Goal: Find specific page/section: Locate a particular part of the current website

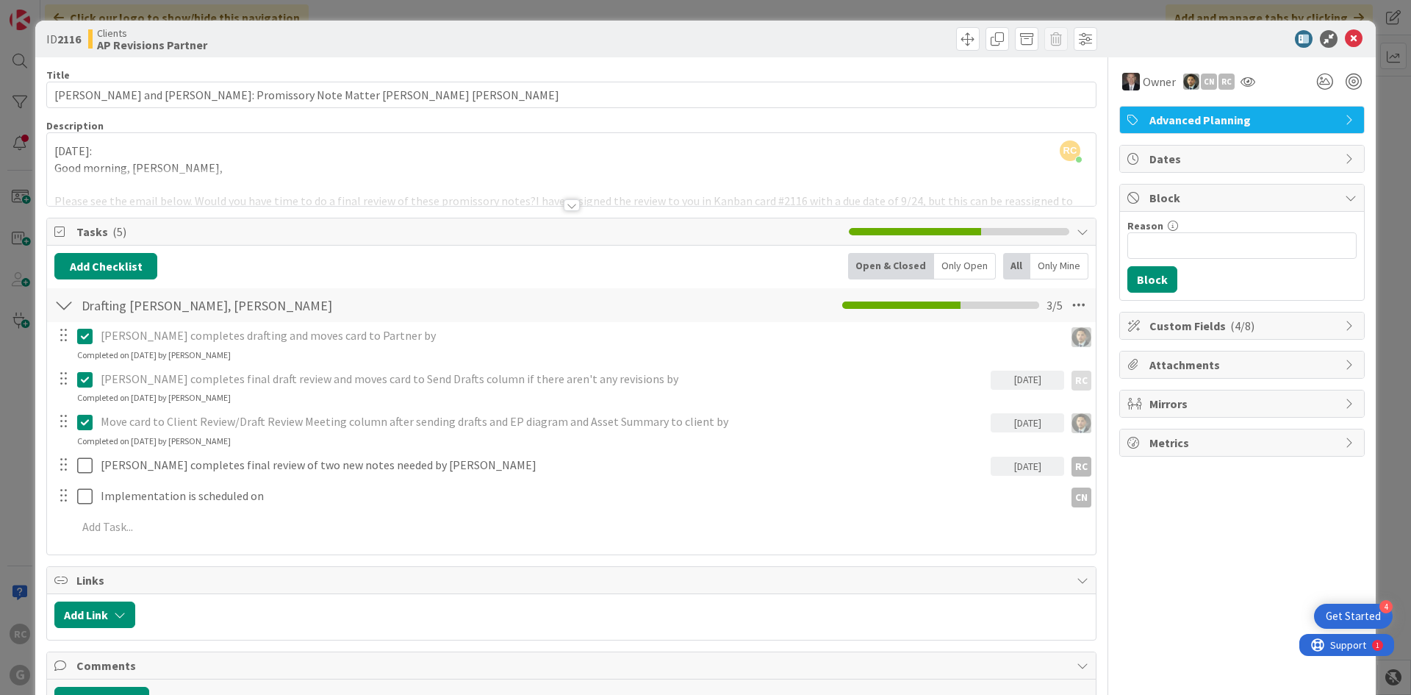
scroll to position [1029, 0]
click at [564, 206] on div at bounding box center [572, 205] width 16 height 12
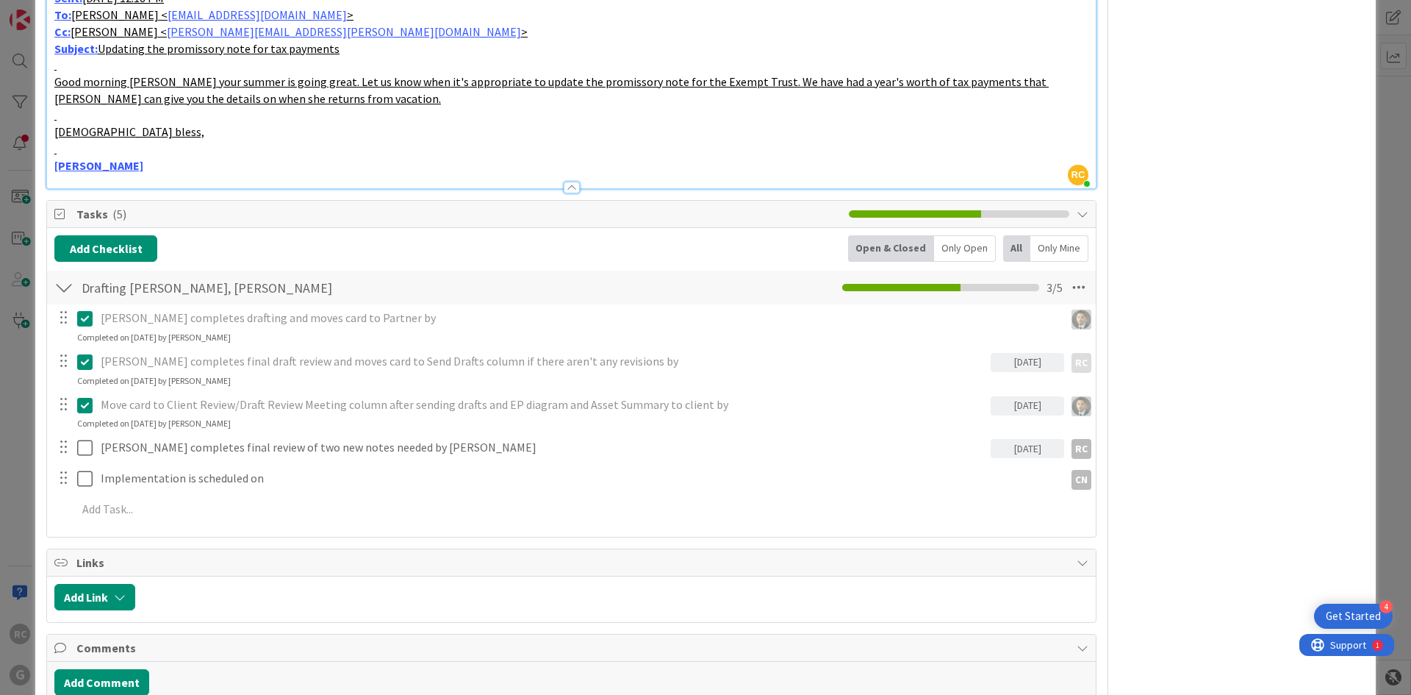
scroll to position [3601, 0]
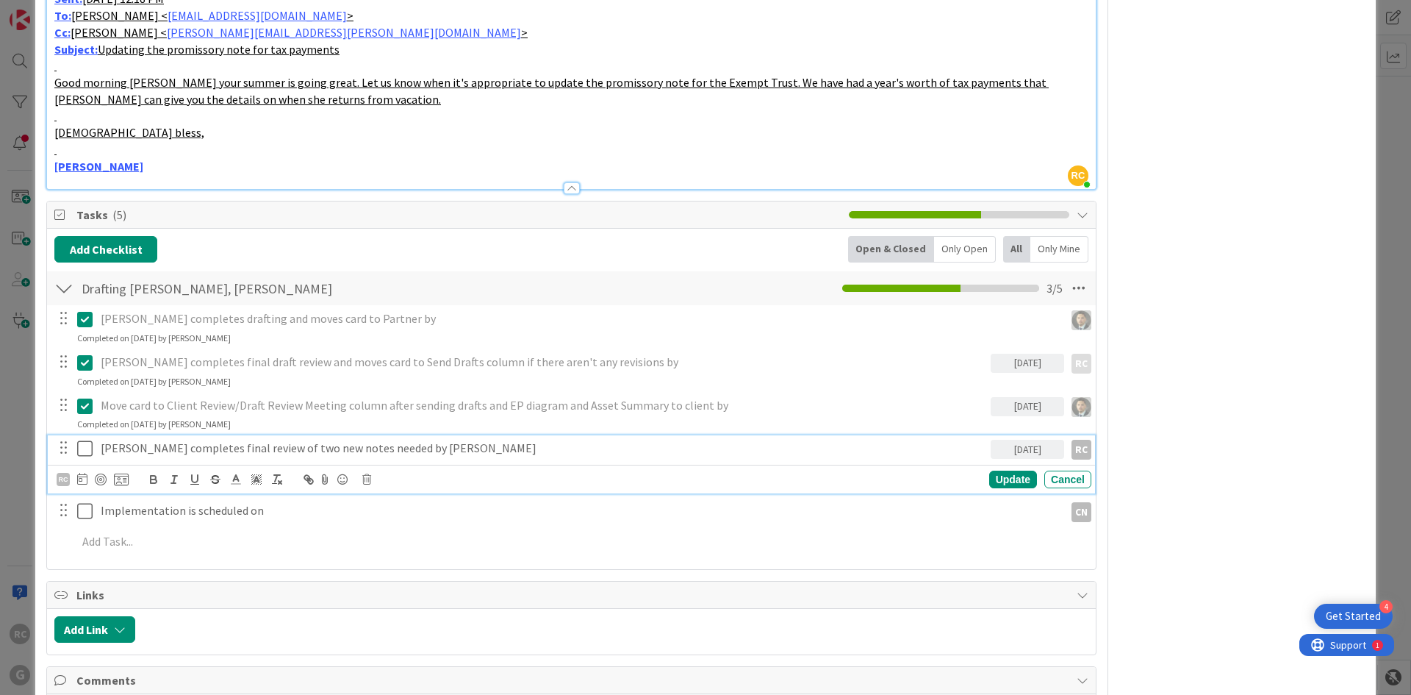
click at [78, 440] on icon at bounding box center [84, 449] width 15 height 18
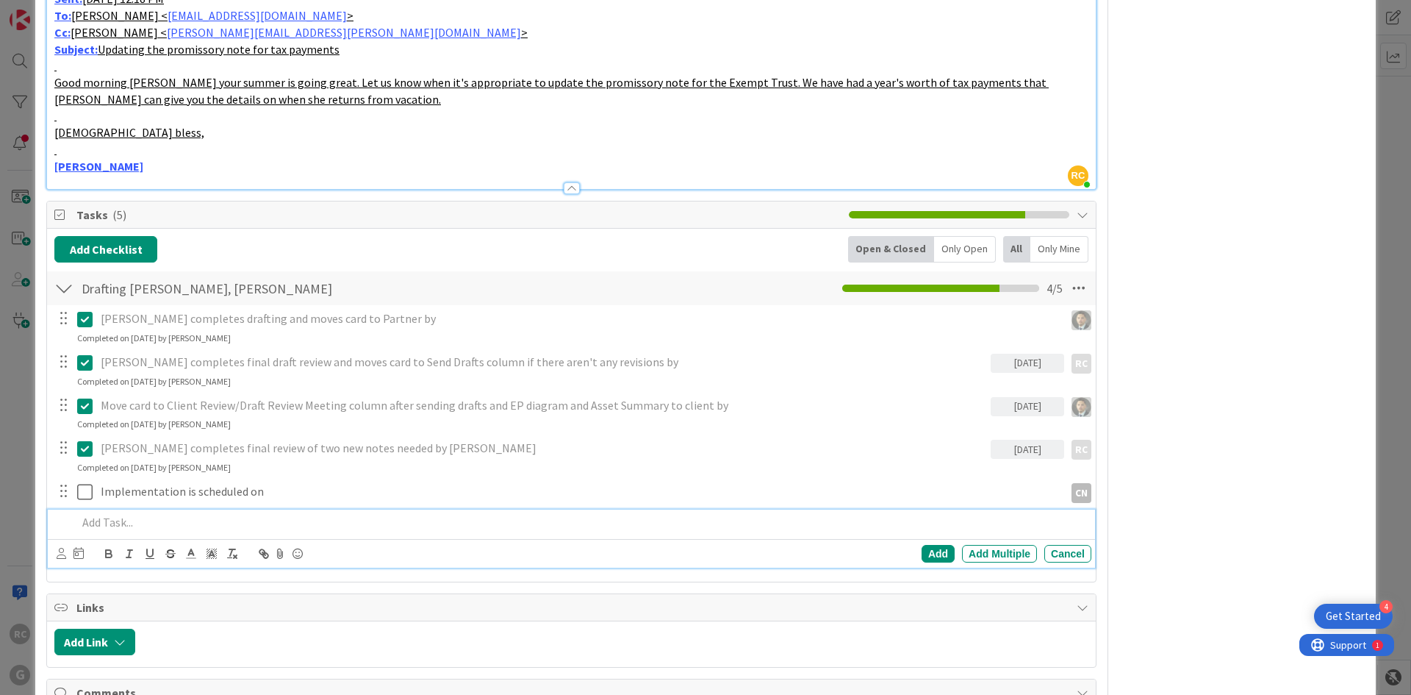
click at [143, 514] on p at bounding box center [581, 522] width 1008 height 17
click at [59, 548] on icon at bounding box center [62, 553] width 10 height 11
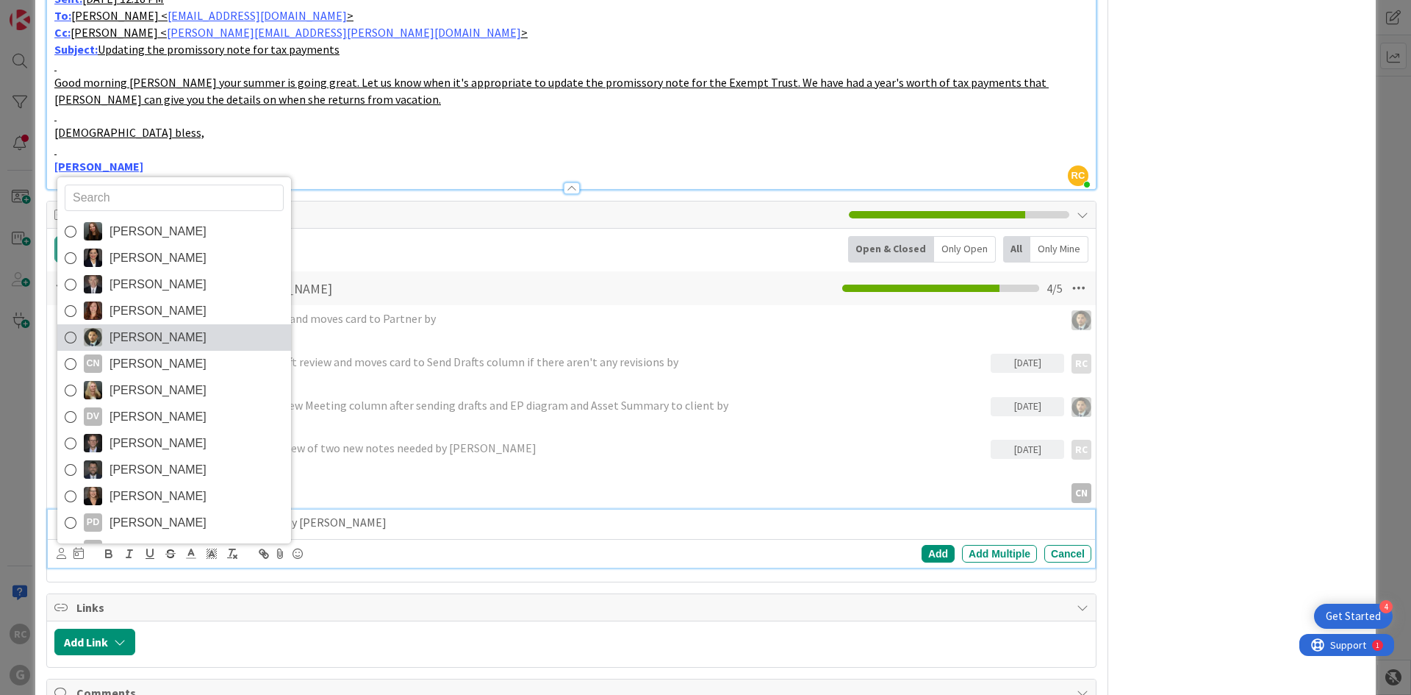
click at [65, 326] on icon at bounding box center [71, 337] width 12 height 22
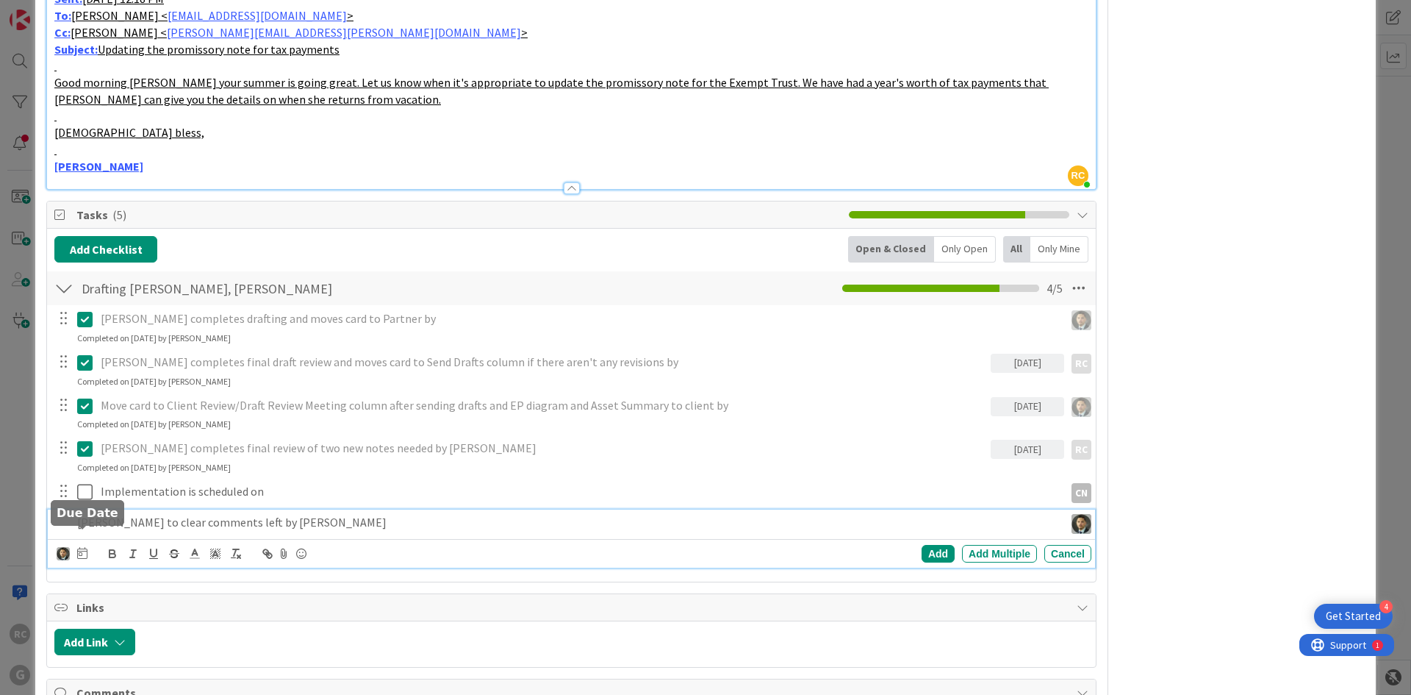
click at [86, 547] on icon at bounding box center [82, 553] width 10 height 12
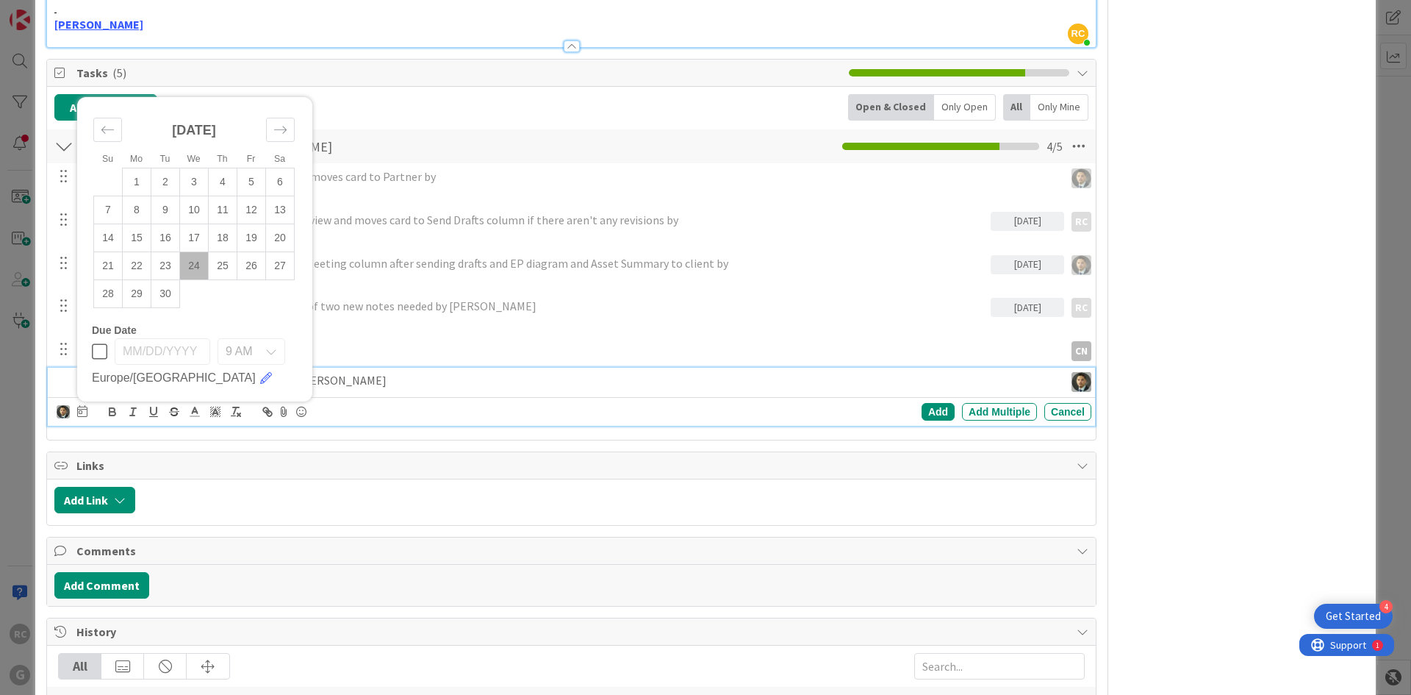
scroll to position [3748, 0]
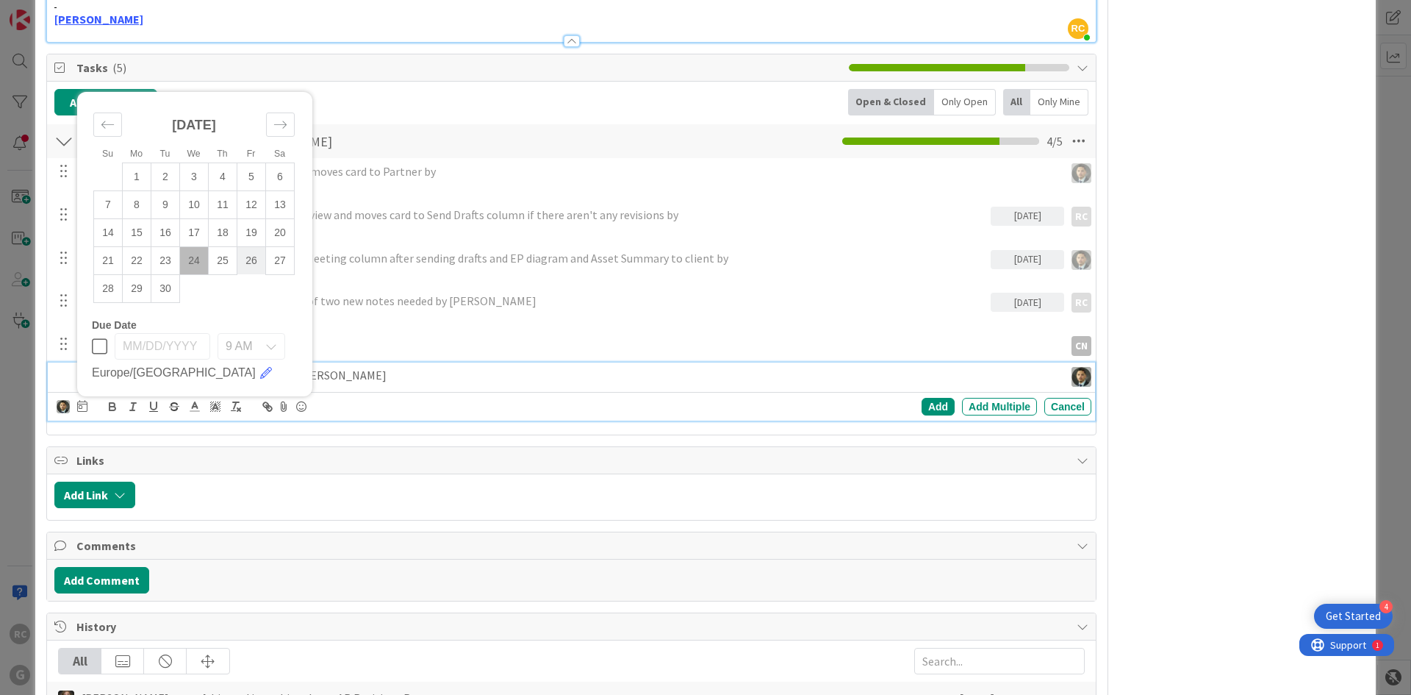
click at [245, 246] on td "26" at bounding box center [251, 260] width 29 height 28
type input "[DATE]"
click at [932, 398] on div "Add" at bounding box center [938, 407] width 33 height 18
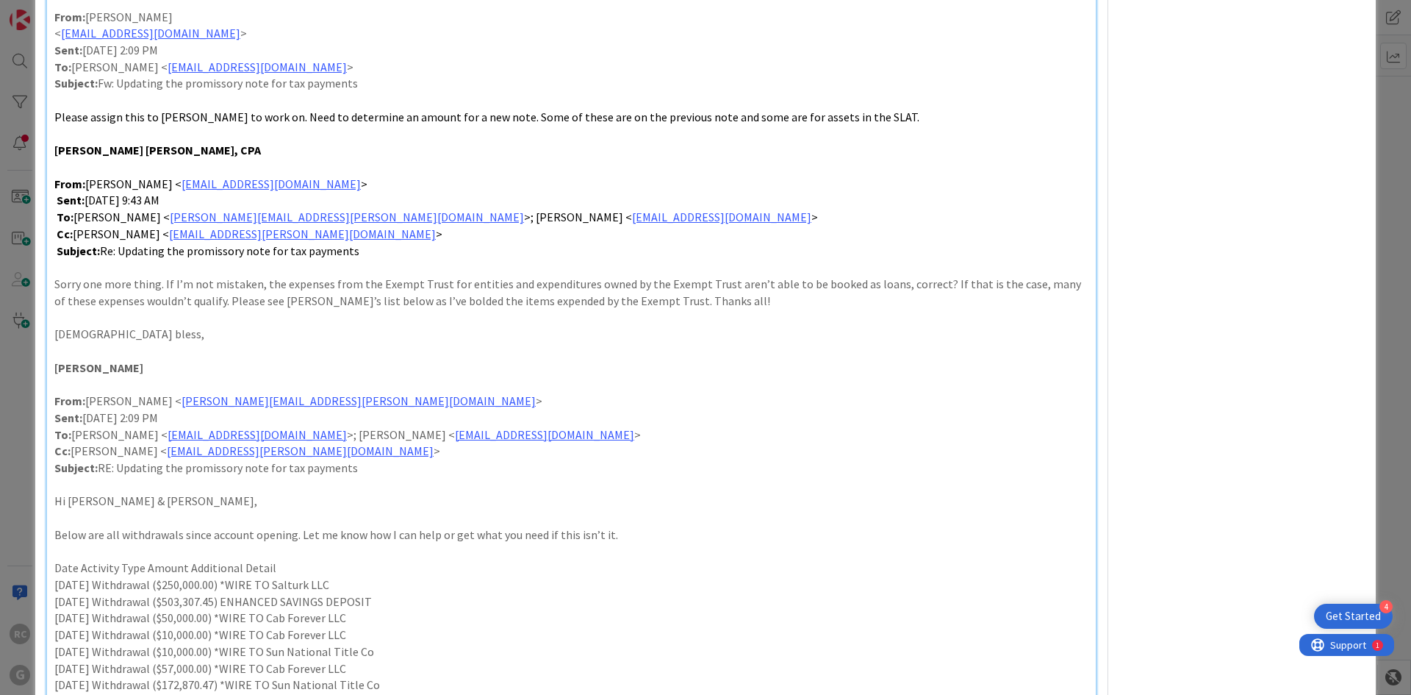
scroll to position [0, 0]
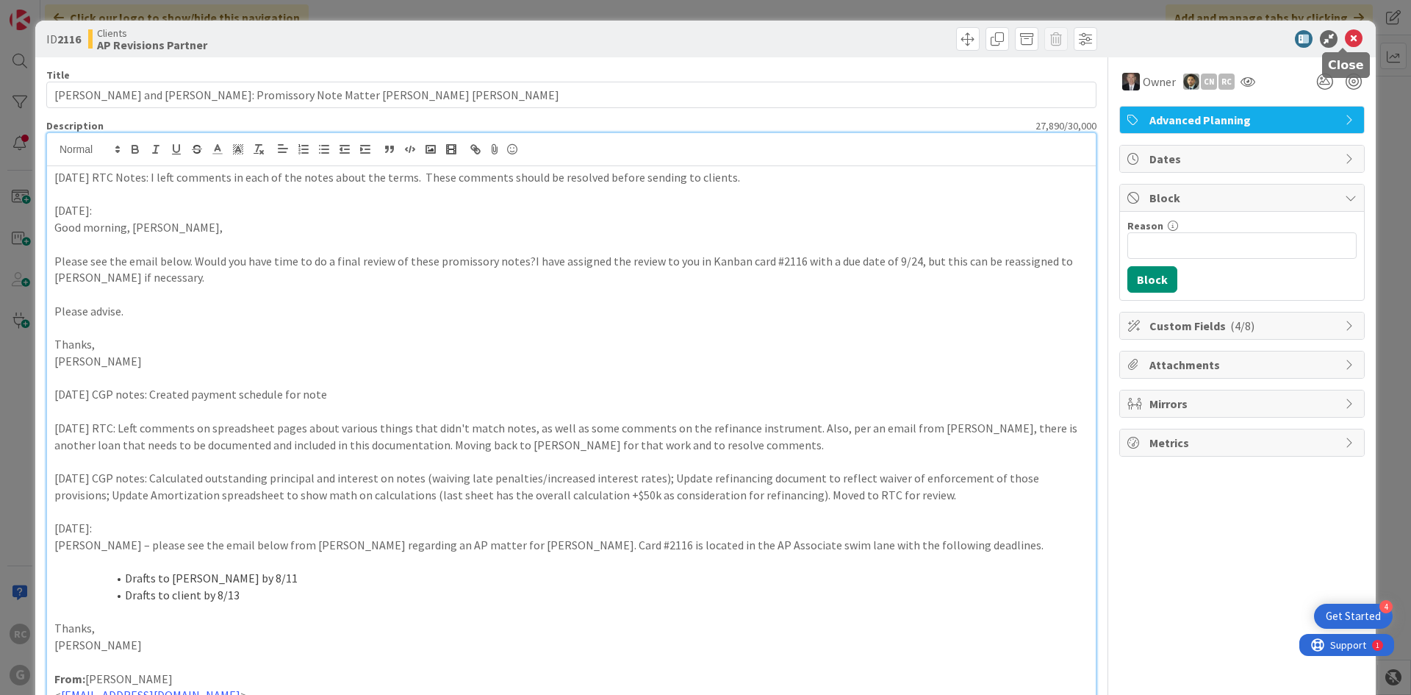
click at [1350, 35] on icon at bounding box center [1354, 39] width 18 height 18
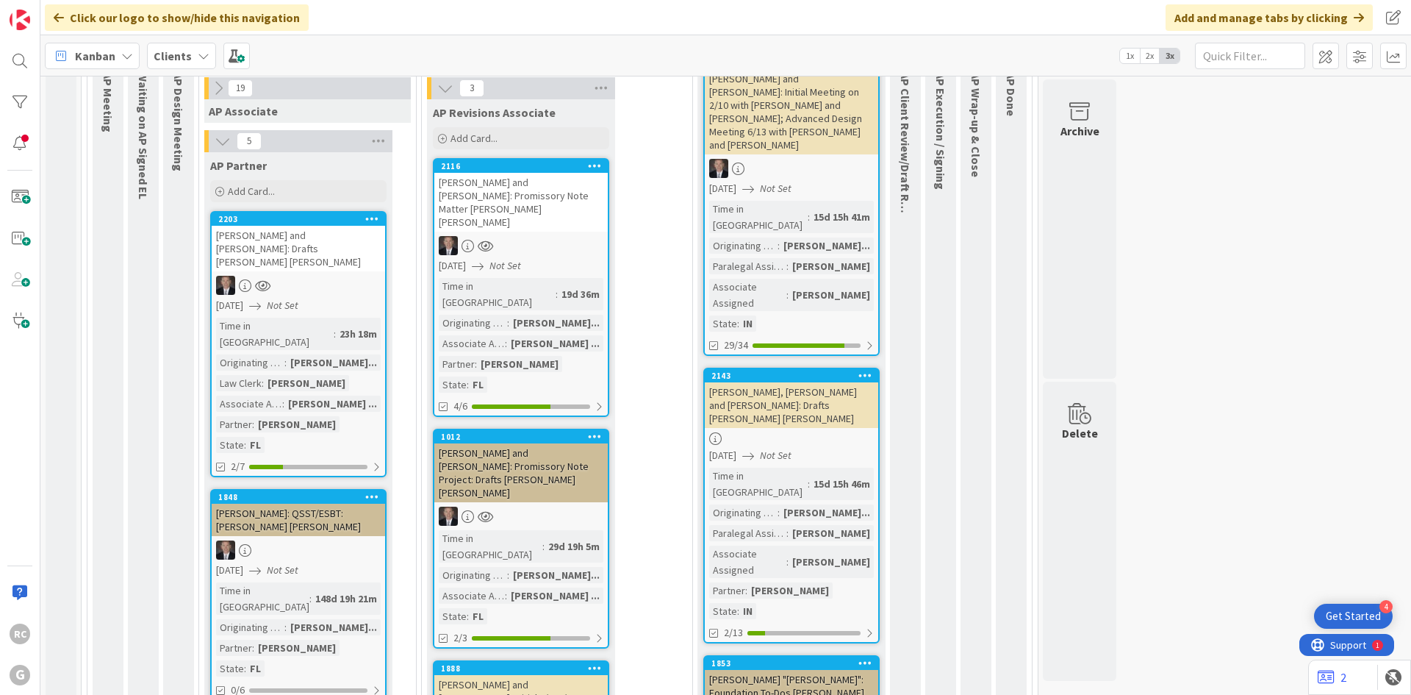
scroll to position [1396, 0]
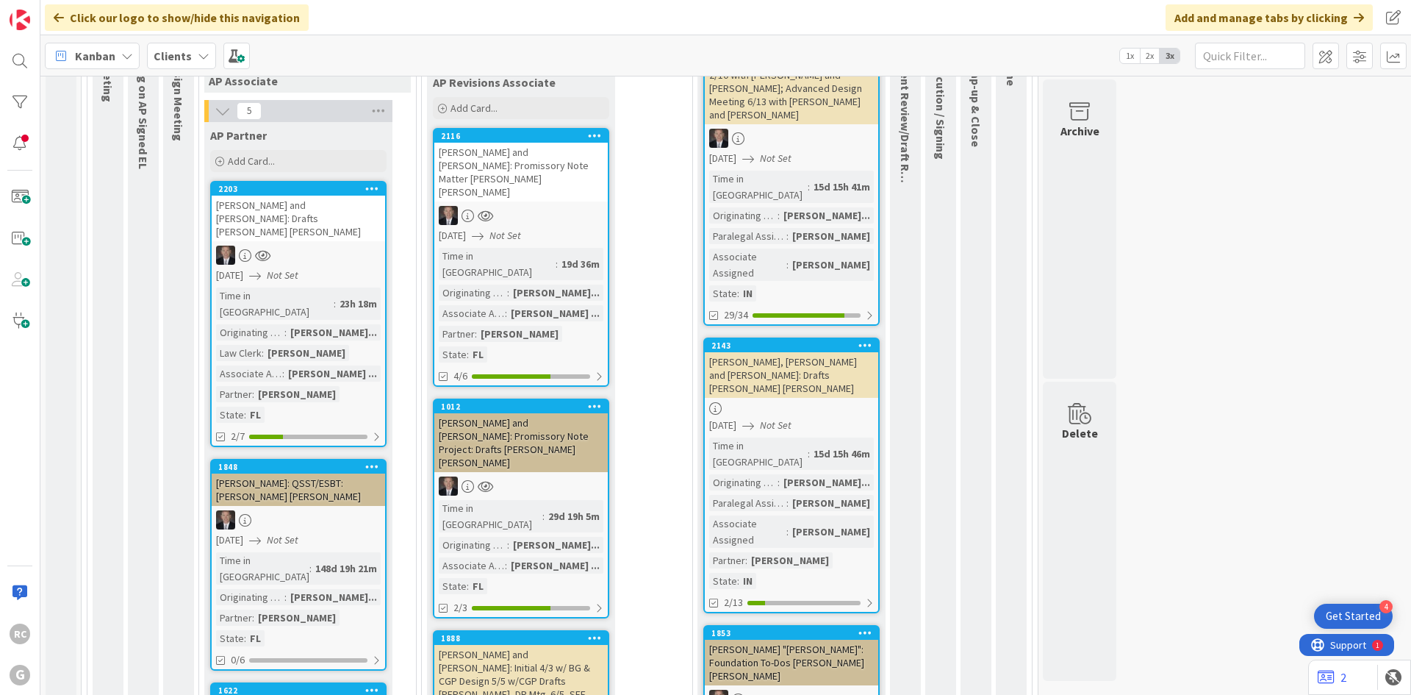
click at [291, 181] on link "2203 [PERSON_NAME] and [PERSON_NAME]: Drafts [PERSON_NAME] [PERSON_NAME] [DATE]…" at bounding box center [298, 314] width 176 height 266
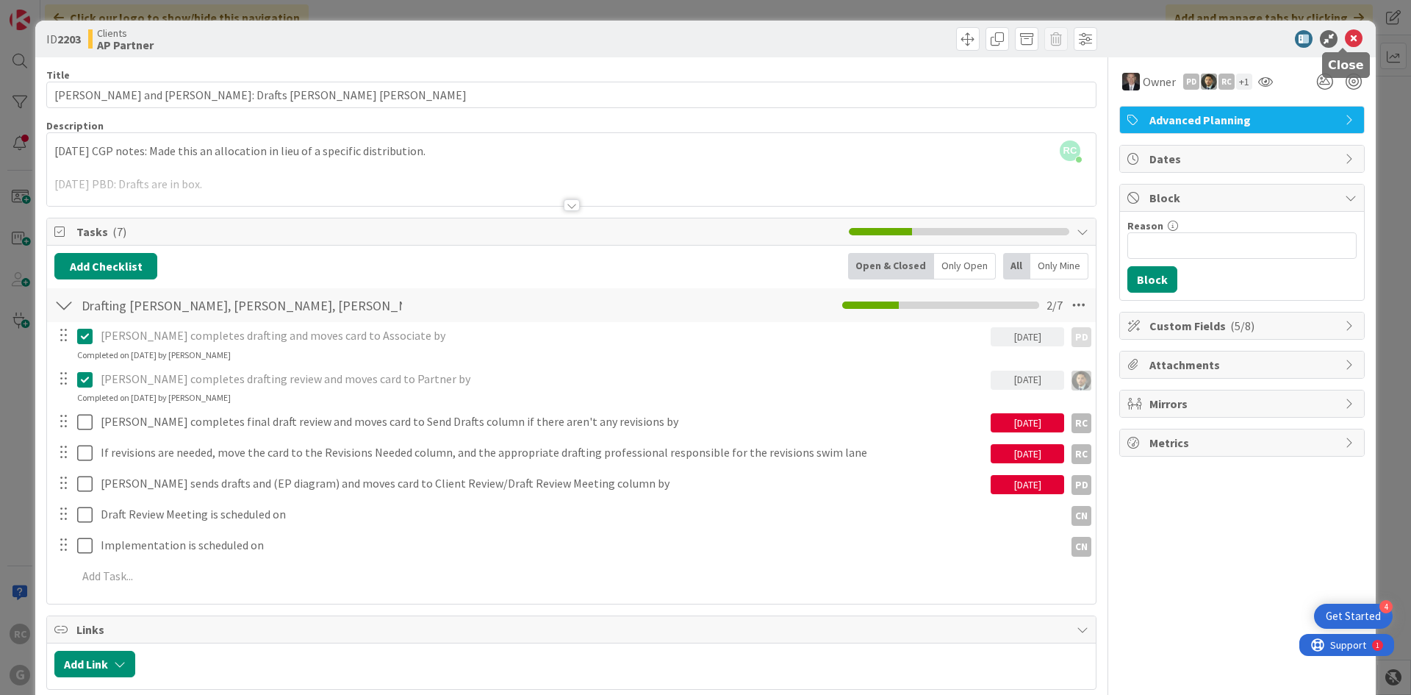
click at [1347, 47] on div at bounding box center [1343, 49] width 10 height 4
click at [1345, 39] on icon at bounding box center [1354, 39] width 18 height 18
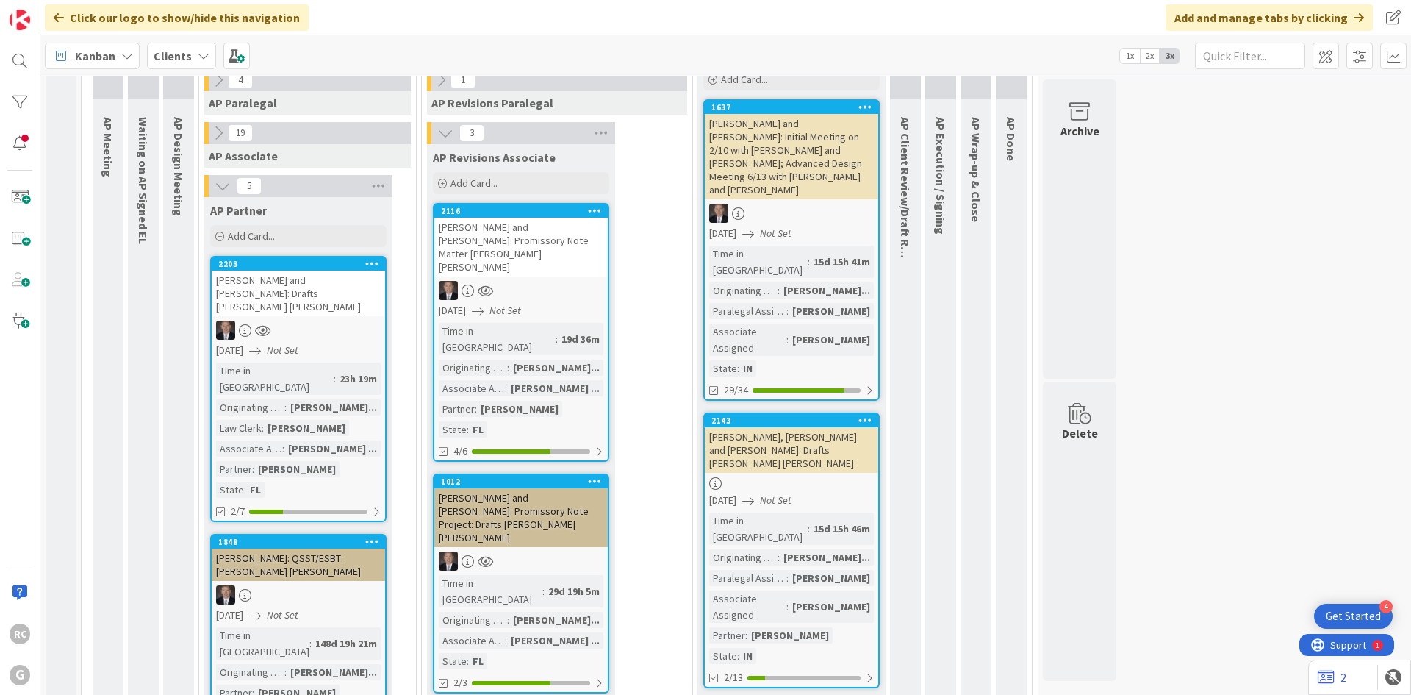
scroll to position [1295, 0]
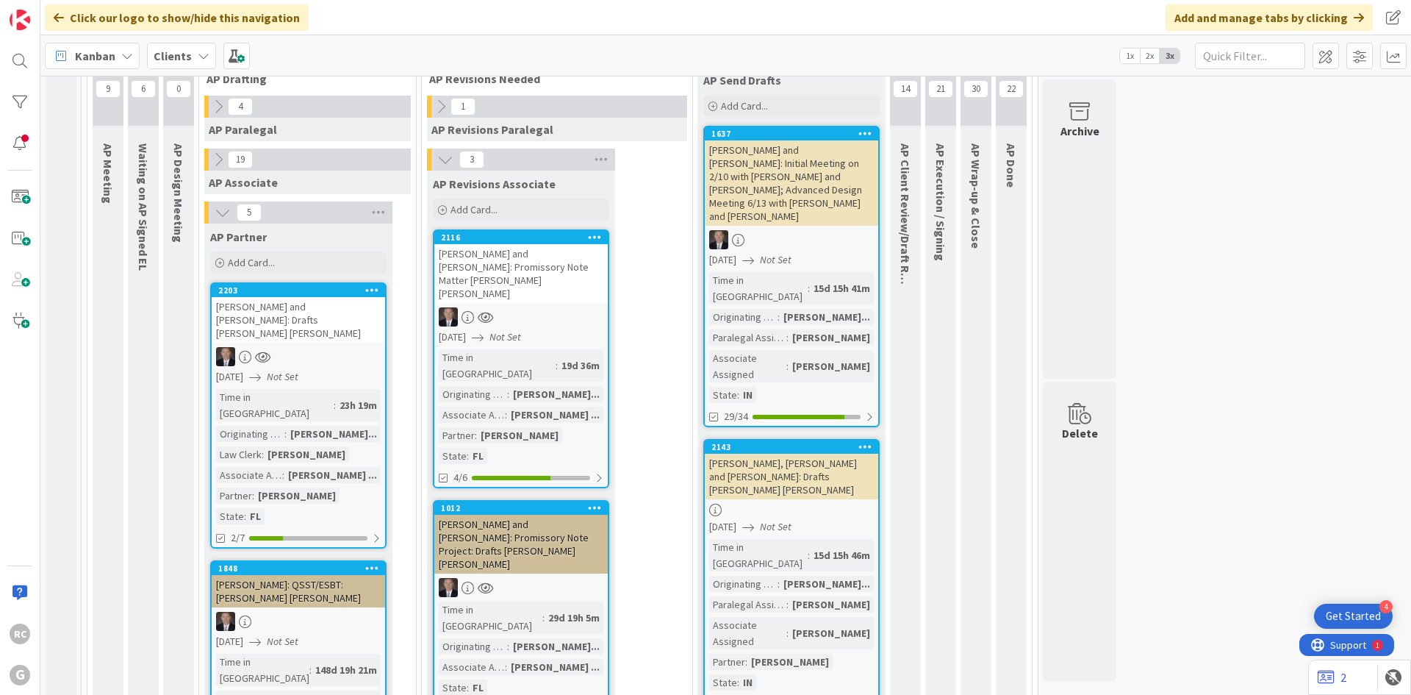
click at [287, 297] on div "[PERSON_NAME] and [PERSON_NAME]: Drafts [PERSON_NAME] [PERSON_NAME]" at bounding box center [298, 320] width 173 height 46
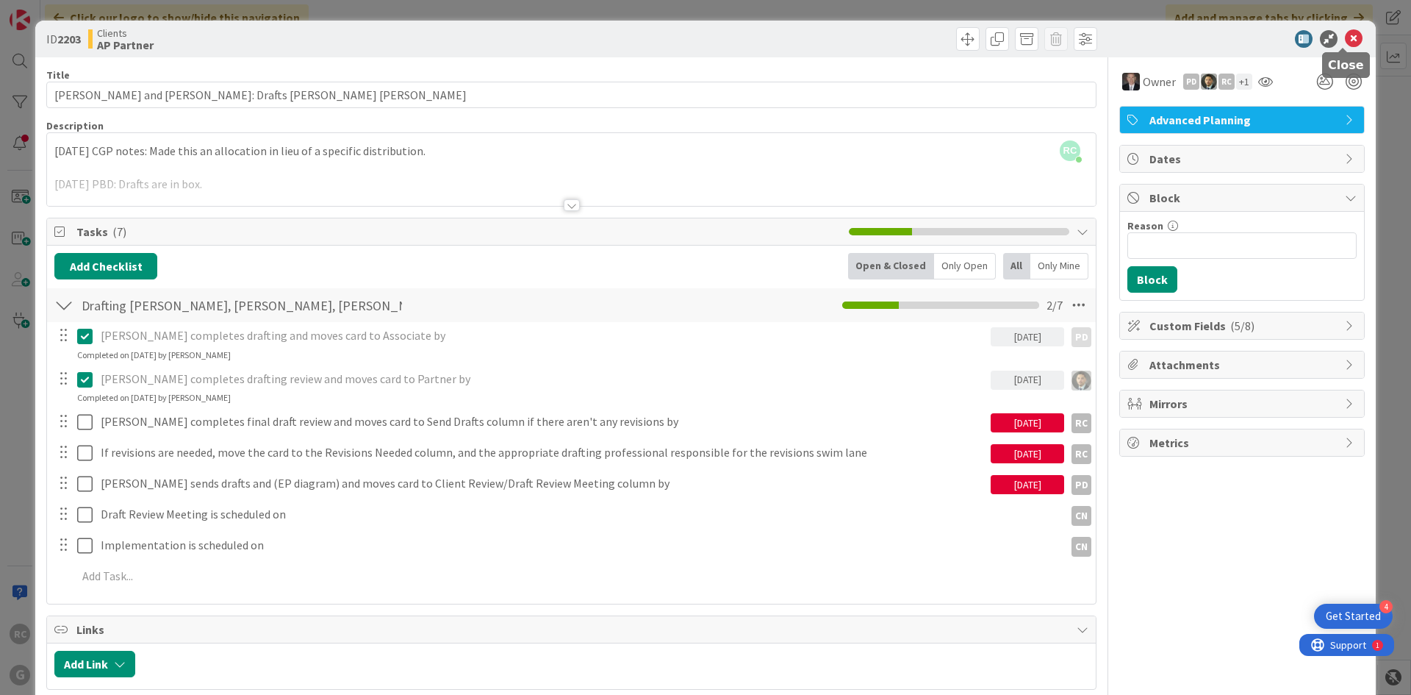
click at [1346, 32] on icon at bounding box center [1354, 39] width 18 height 18
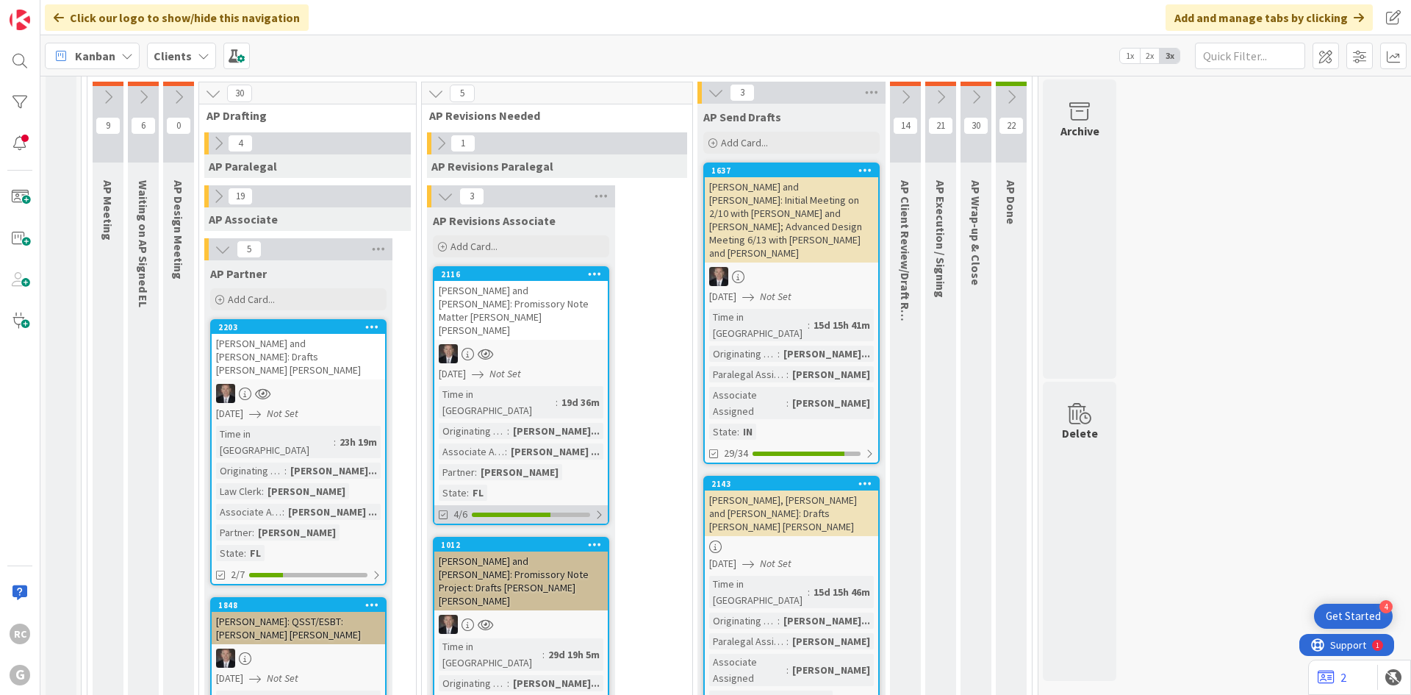
scroll to position [1222, 0]
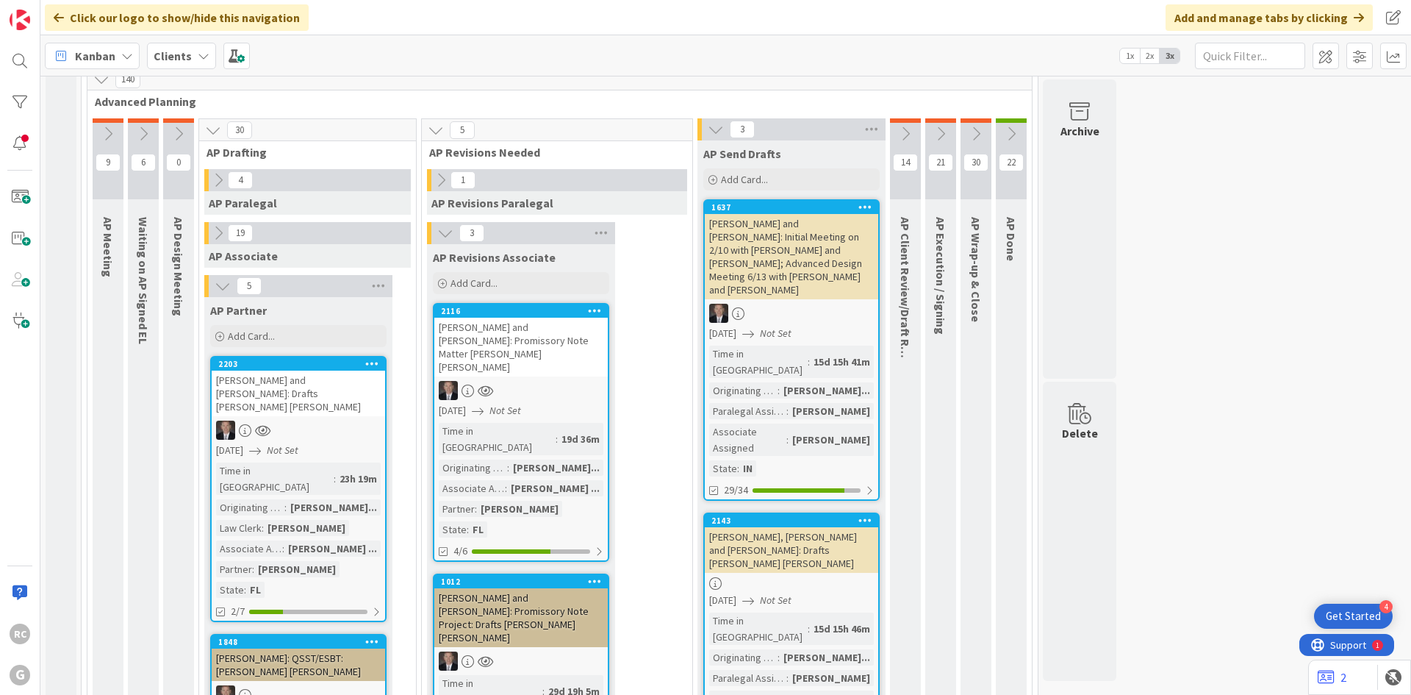
click at [437, 225] on icon at bounding box center [445, 233] width 16 height 16
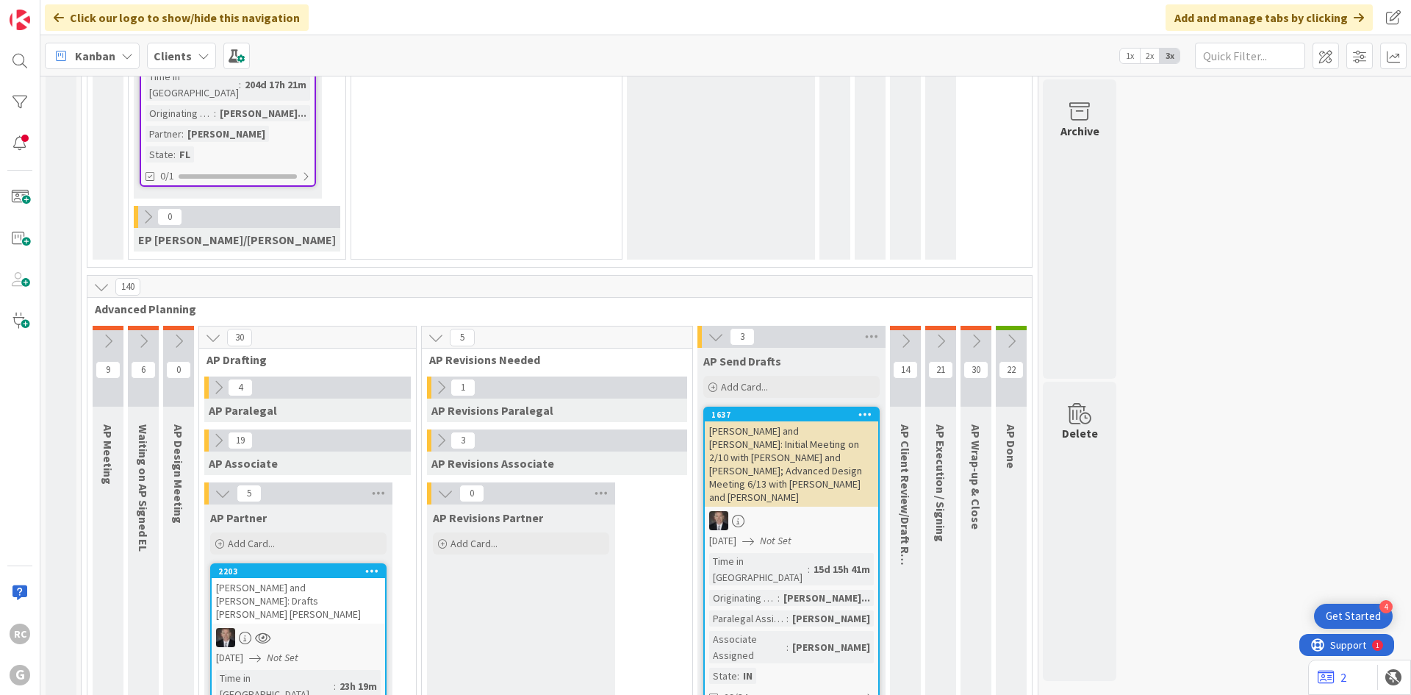
scroll to position [1001, 0]
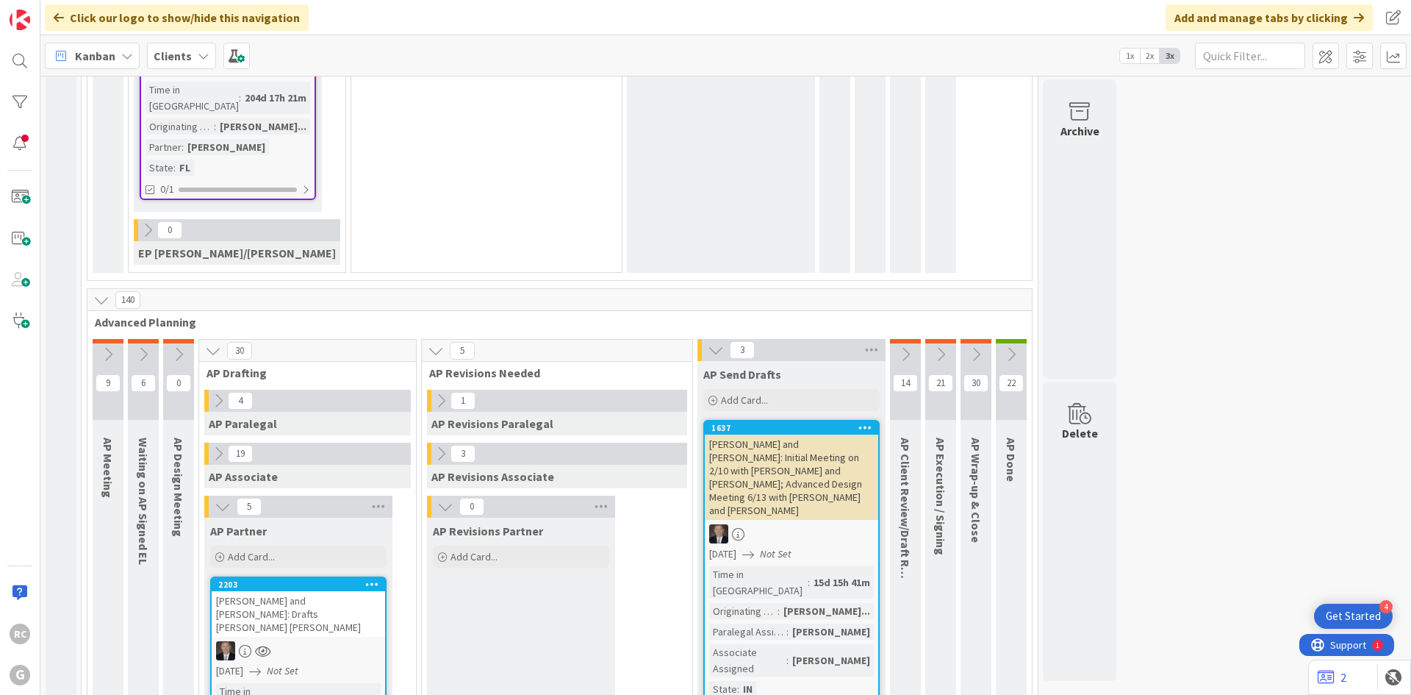
click at [708, 342] on icon at bounding box center [716, 350] width 16 height 16
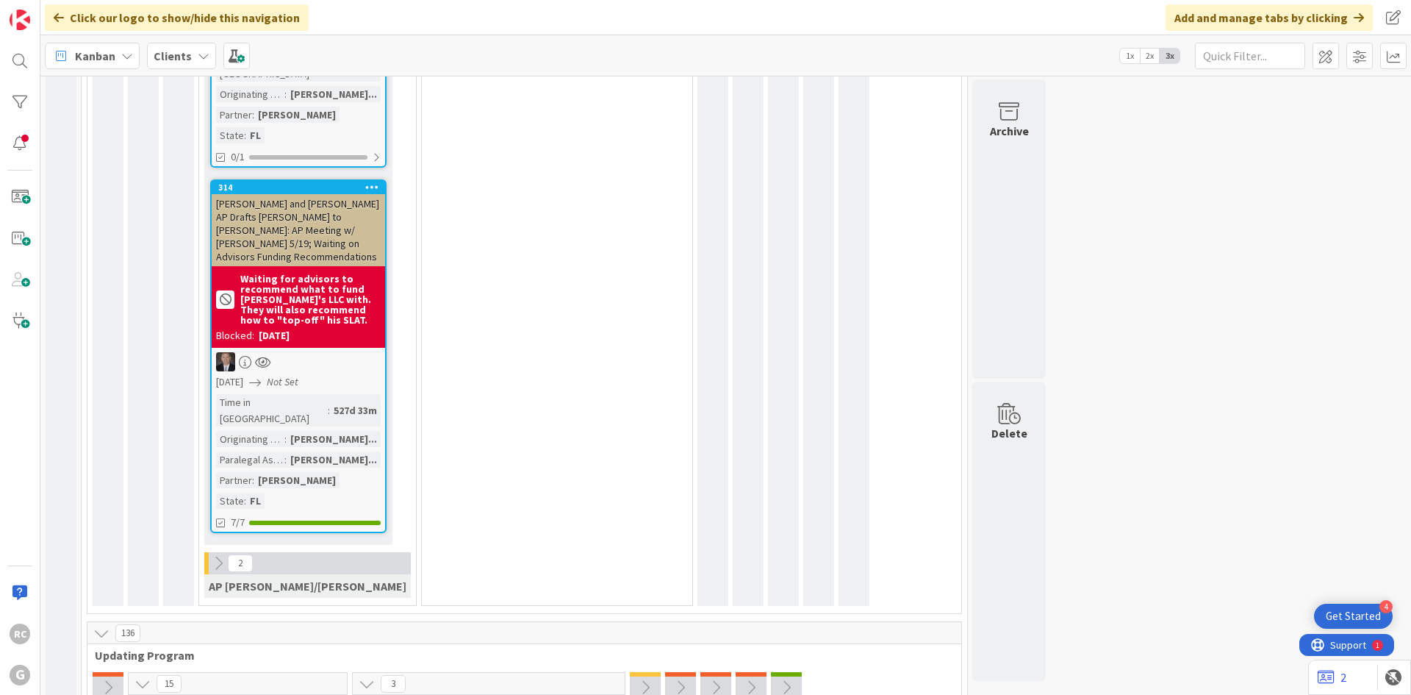
scroll to position [2618, 0]
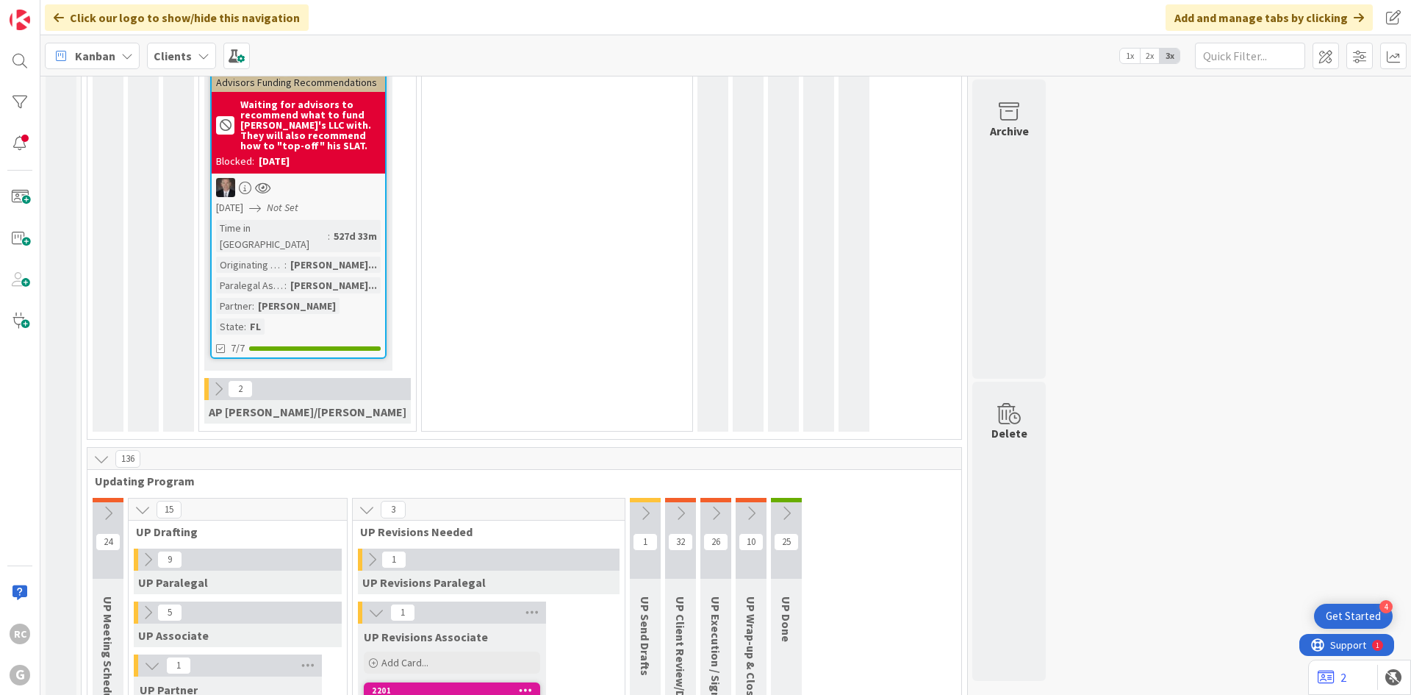
click at [368, 604] on icon at bounding box center [376, 612] width 16 height 16
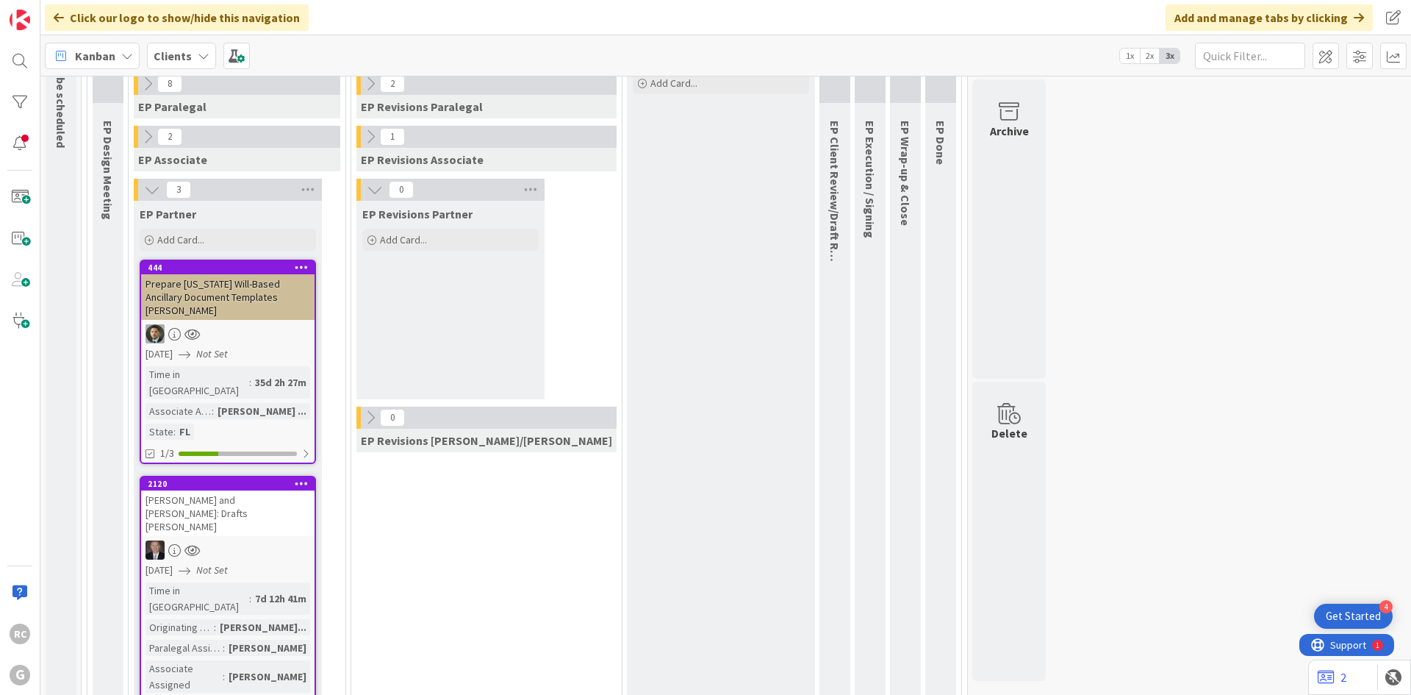
scroll to position [332, 0]
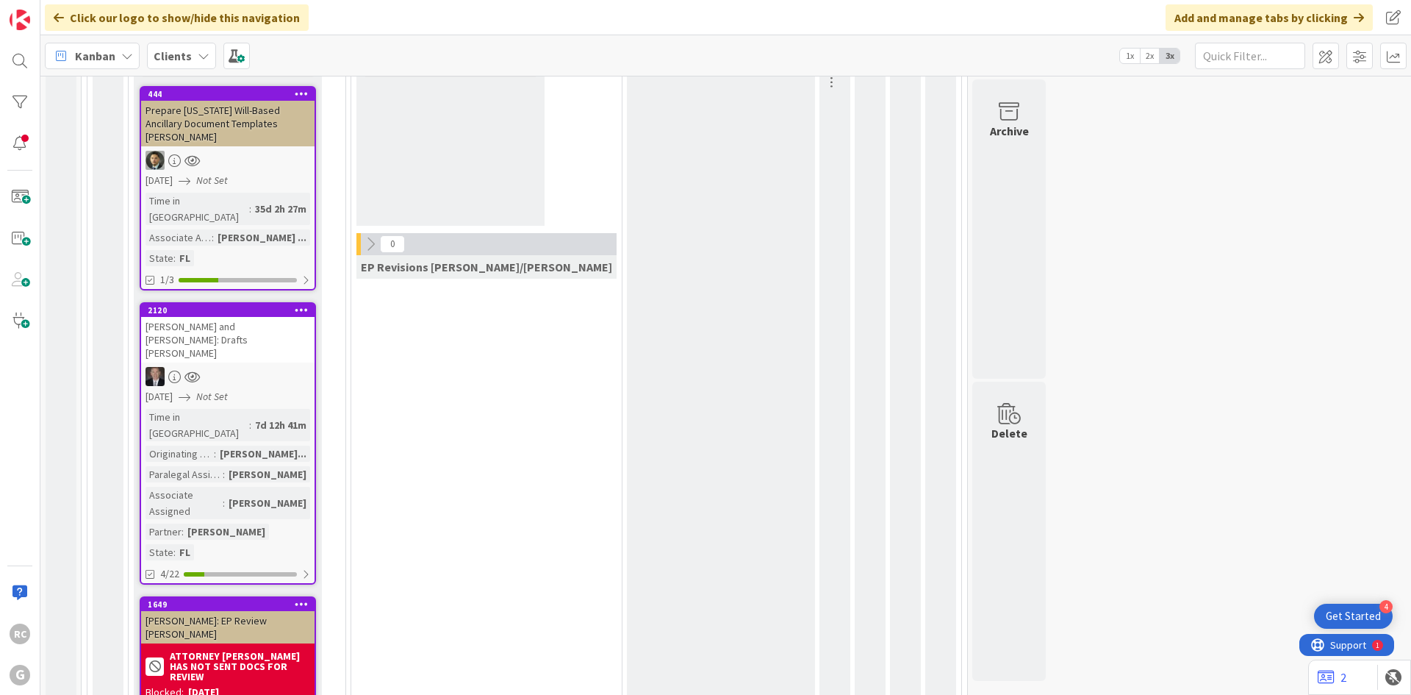
click at [207, 317] on div "[PERSON_NAME] and [PERSON_NAME]: Drafts [PERSON_NAME]" at bounding box center [227, 340] width 173 height 46
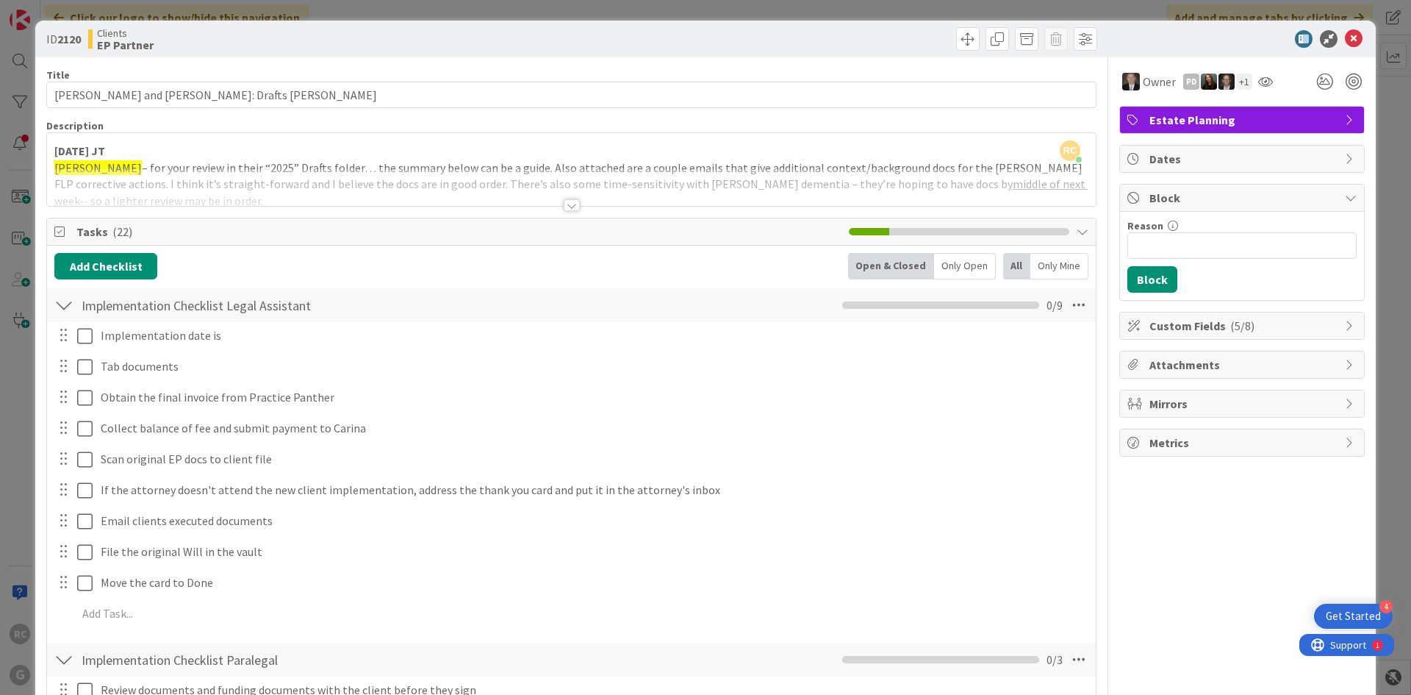
click at [66, 309] on div at bounding box center [63, 305] width 19 height 26
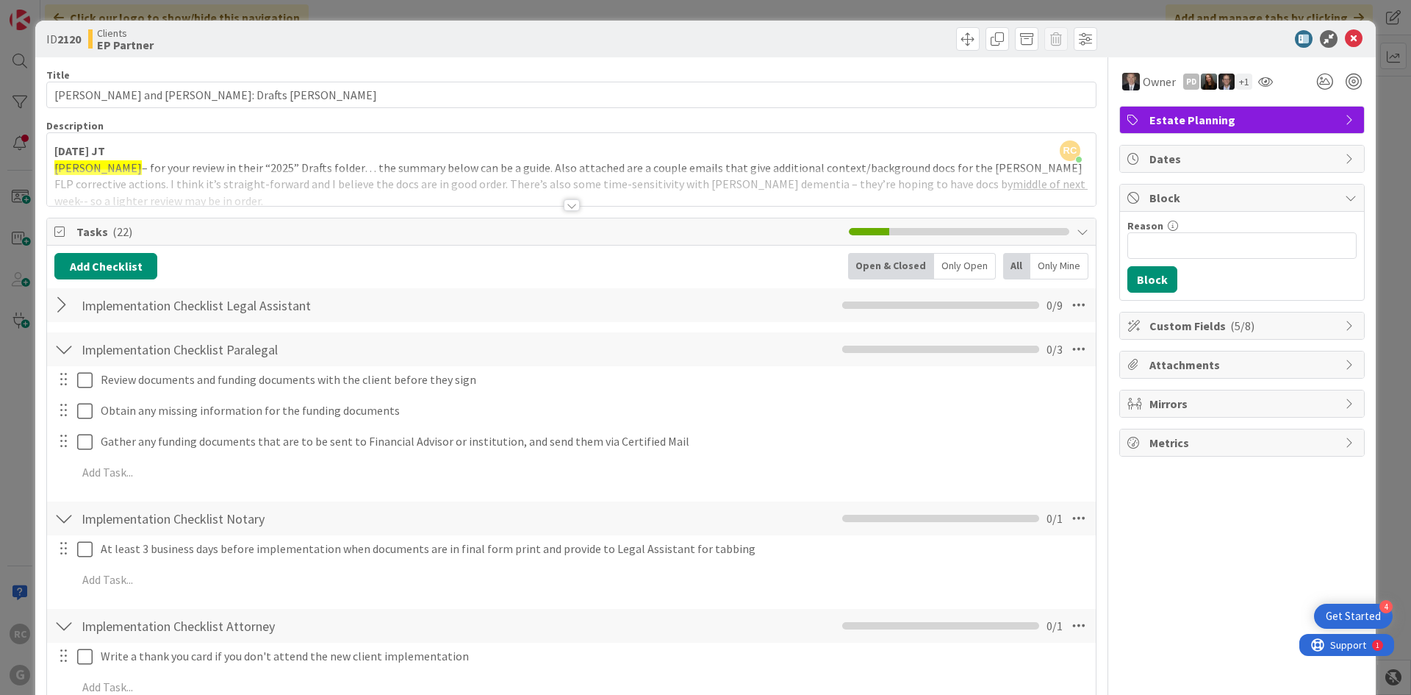
click at [60, 340] on div at bounding box center [63, 349] width 19 height 26
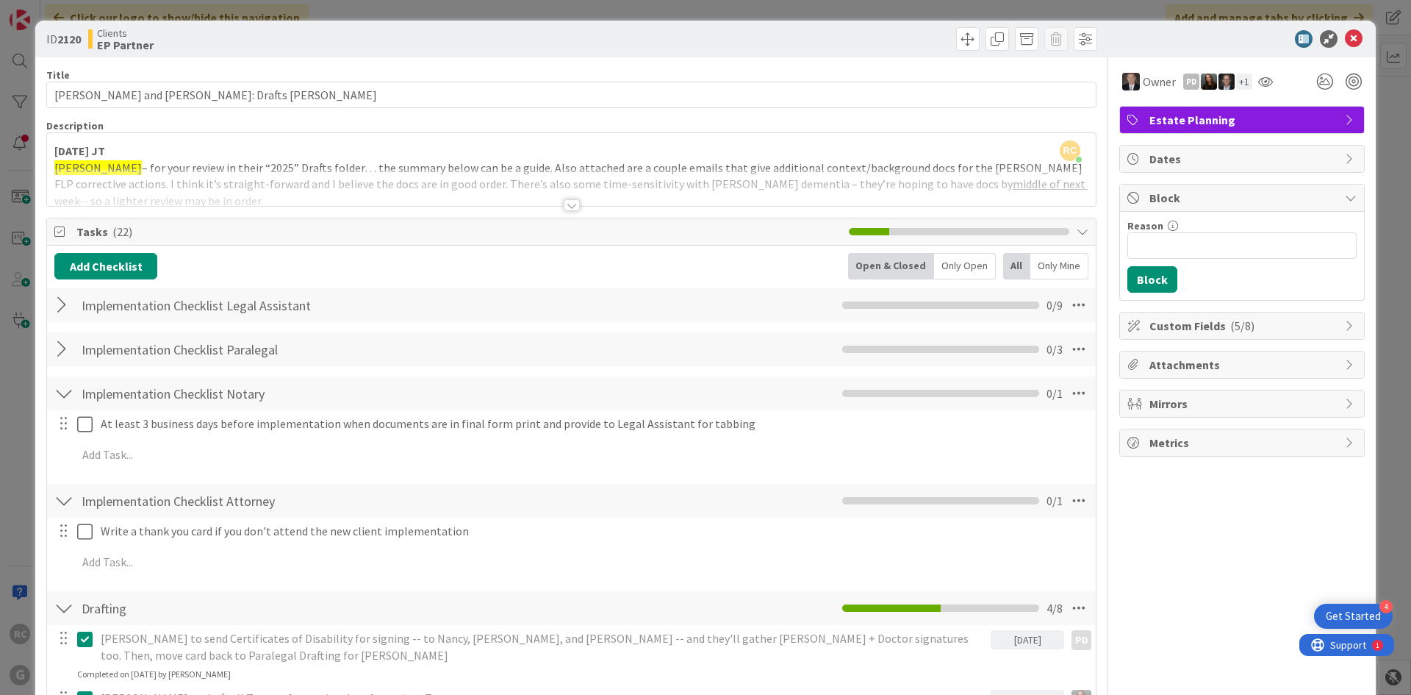
click at [63, 390] on div at bounding box center [63, 393] width 19 height 26
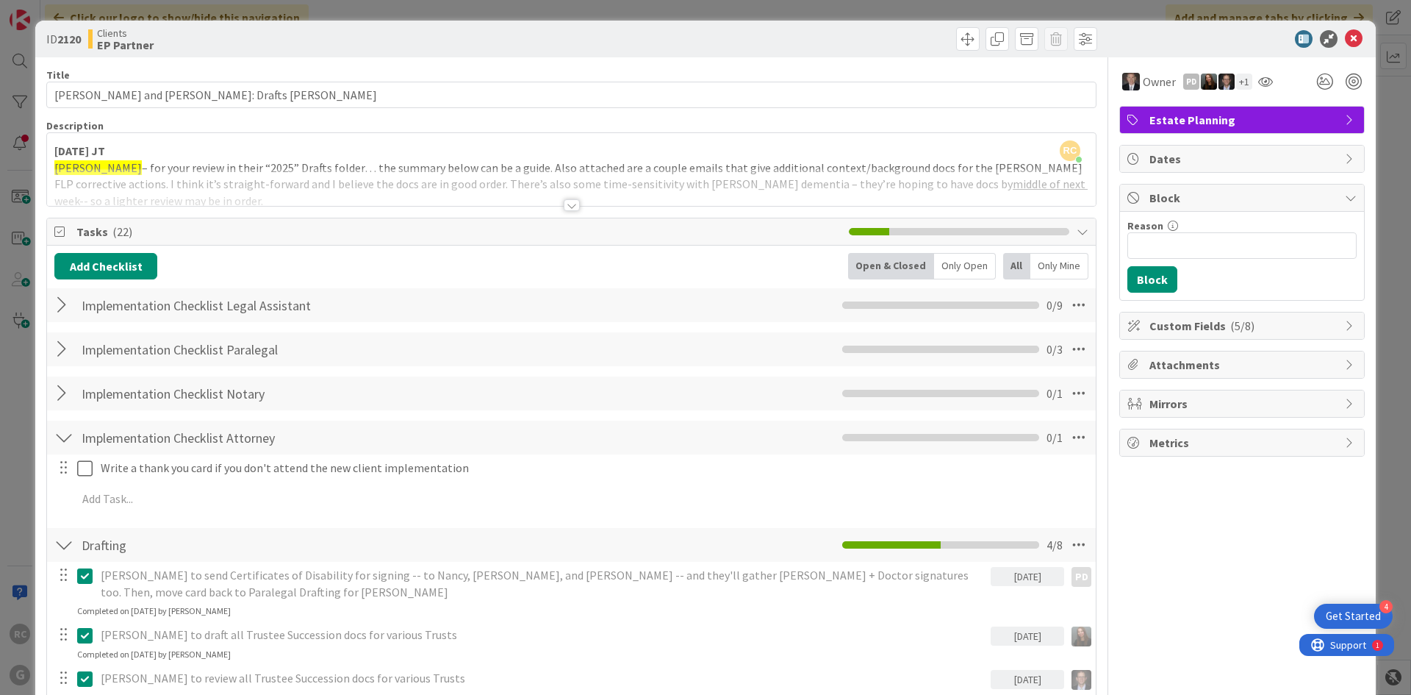
click at [71, 429] on div at bounding box center [63, 437] width 19 height 26
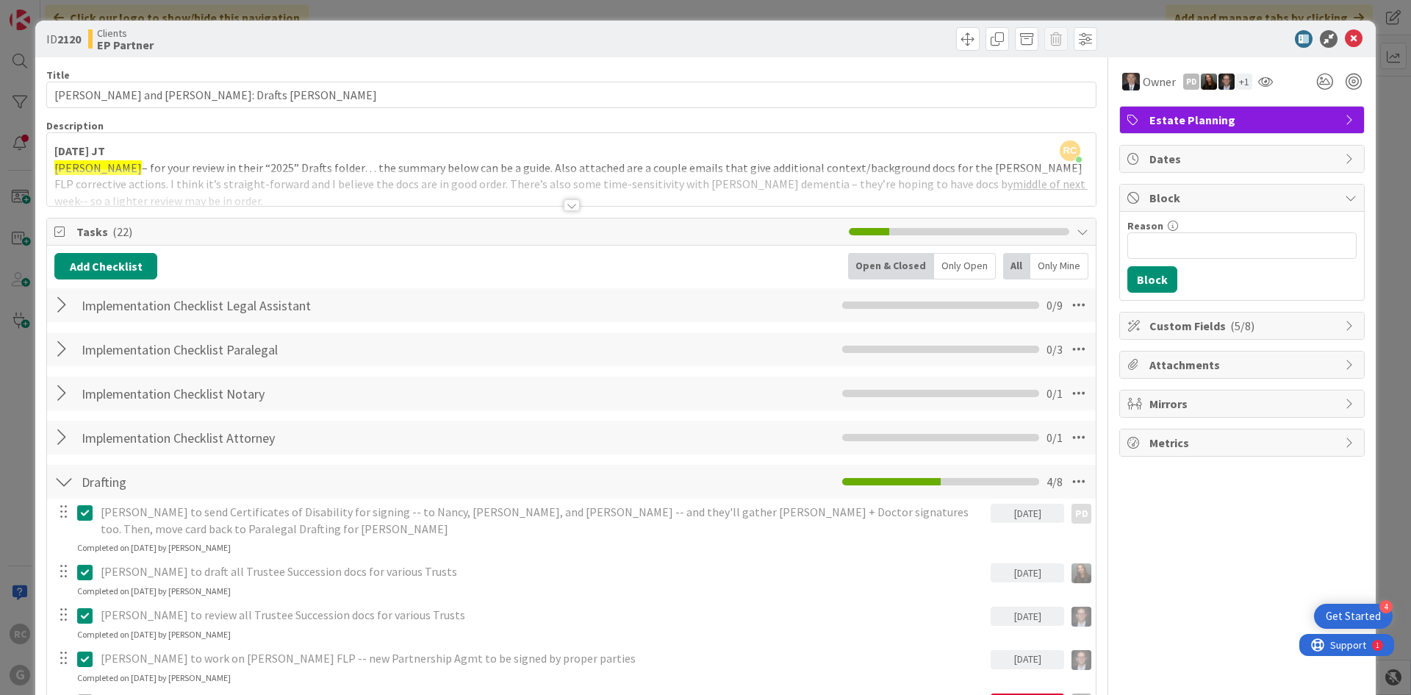
click at [565, 208] on div at bounding box center [572, 205] width 16 height 12
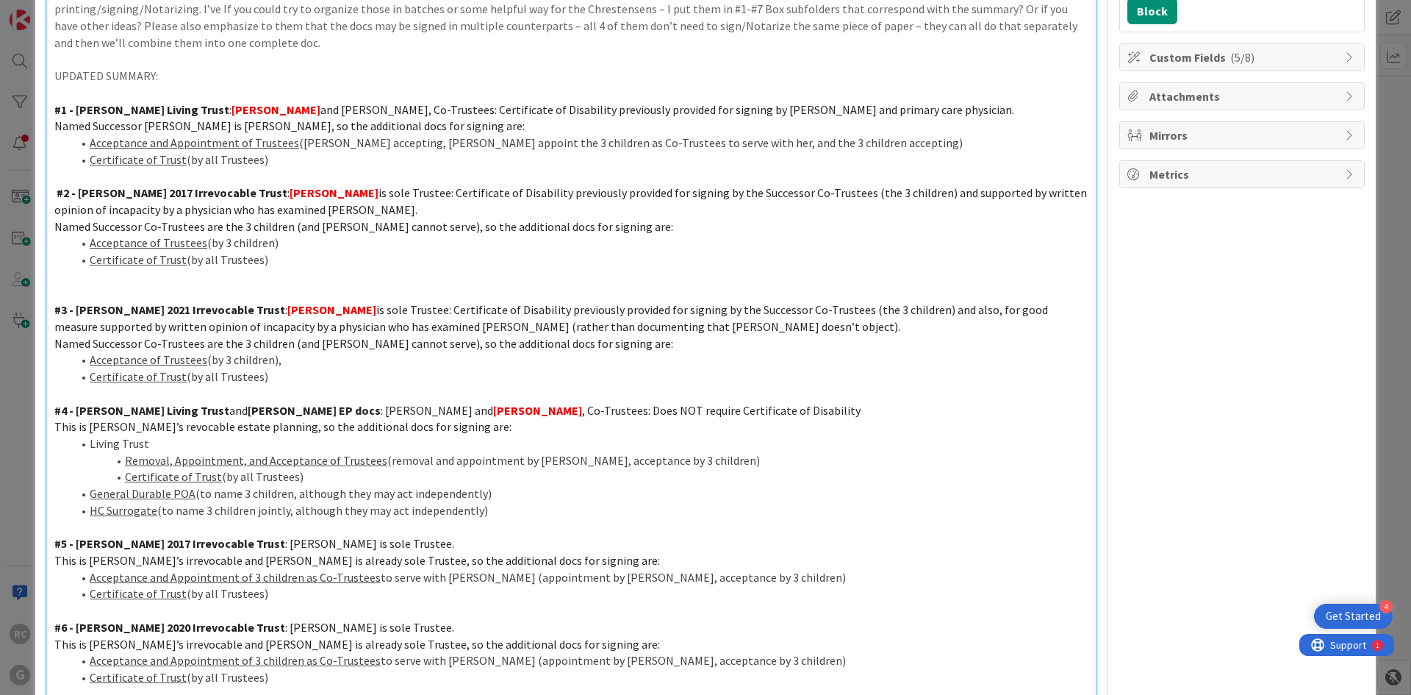
scroll to position [294, 0]
